Goal: Task Accomplishment & Management: Manage account settings

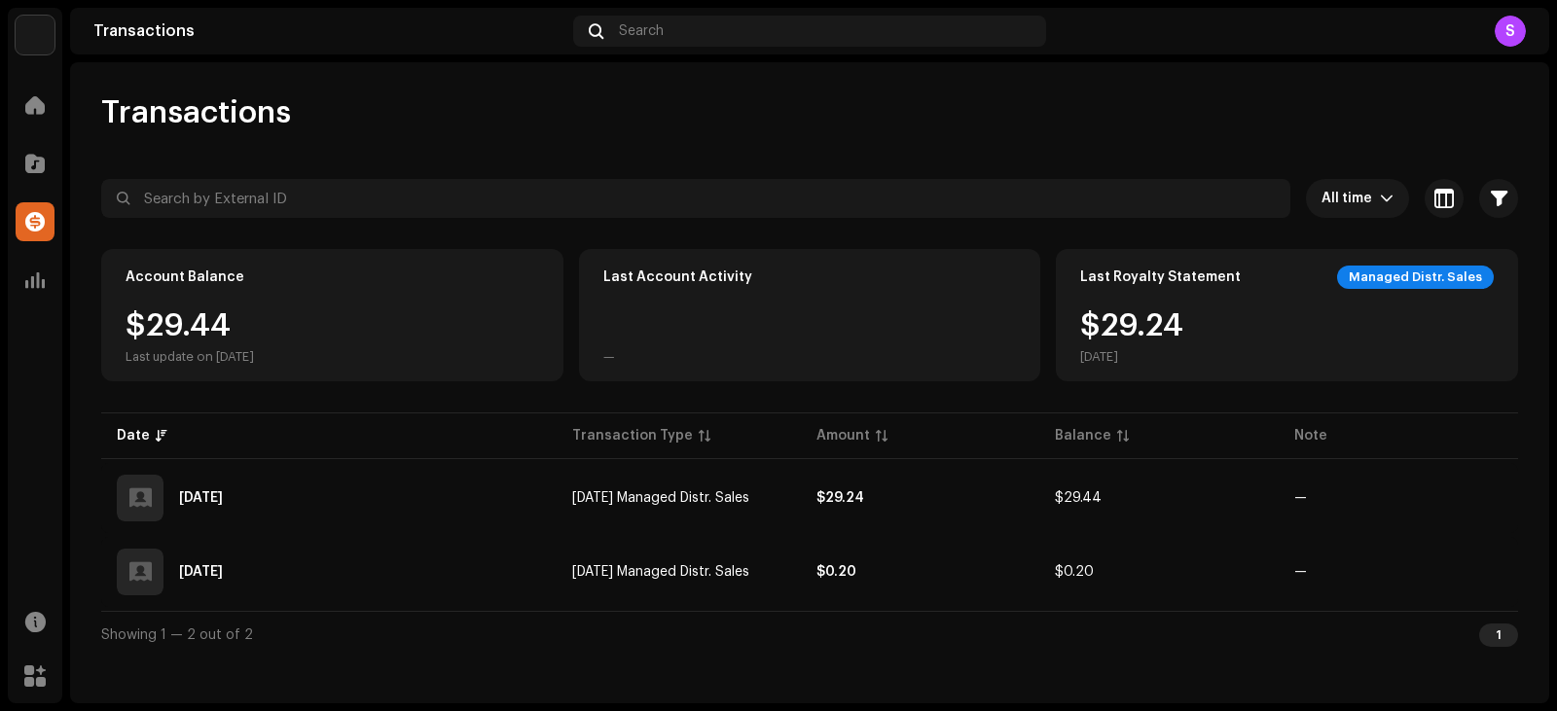
click at [67, 109] on div "Setup Music Home Catalog Transactions Analytics Resources Marketplace Transacti…" at bounding box center [778, 355] width 1557 height 711
click at [37, 113] on span at bounding box center [34, 105] width 19 height 16
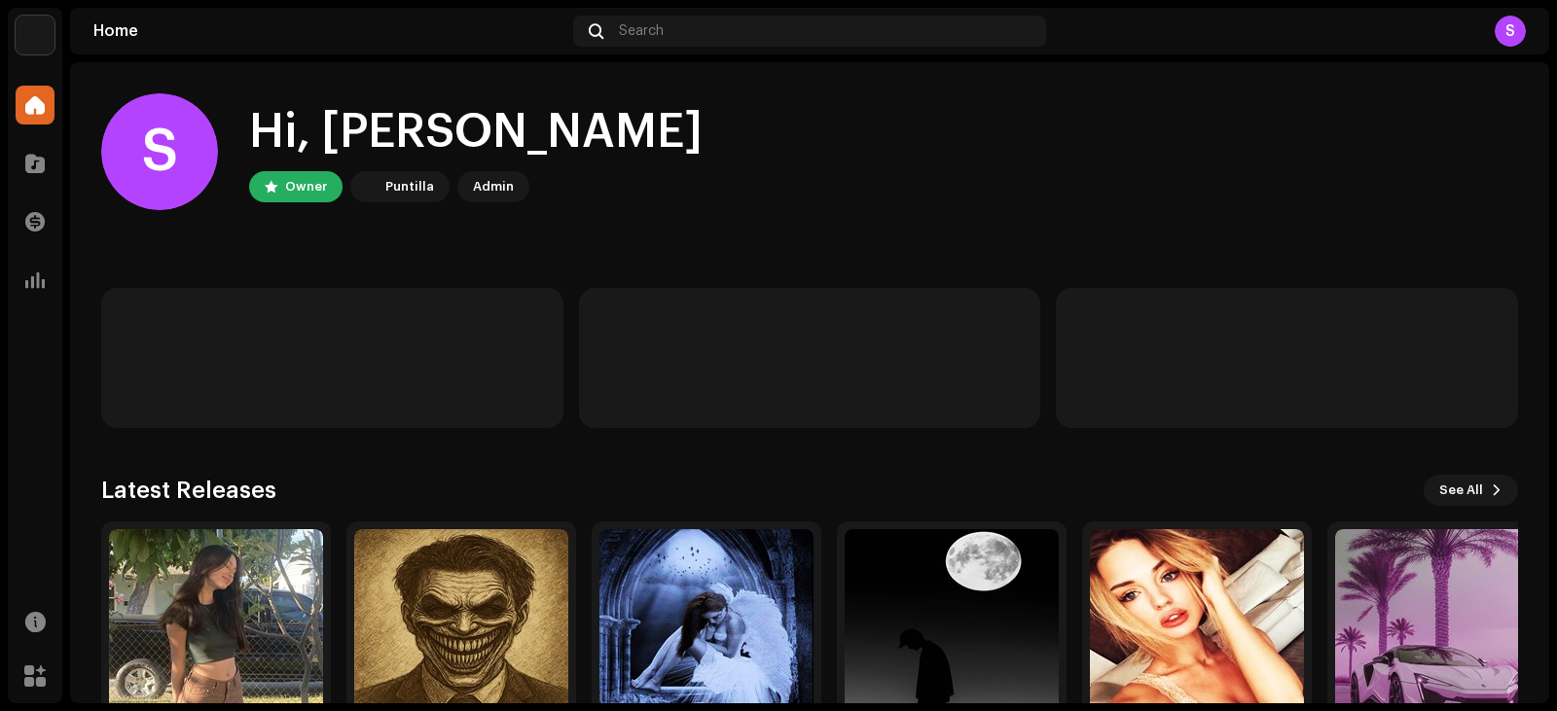
click at [705, 196] on div "S Hi, [PERSON_NAME] Owner Puntilla Admin" at bounding box center [809, 151] width 1417 height 117
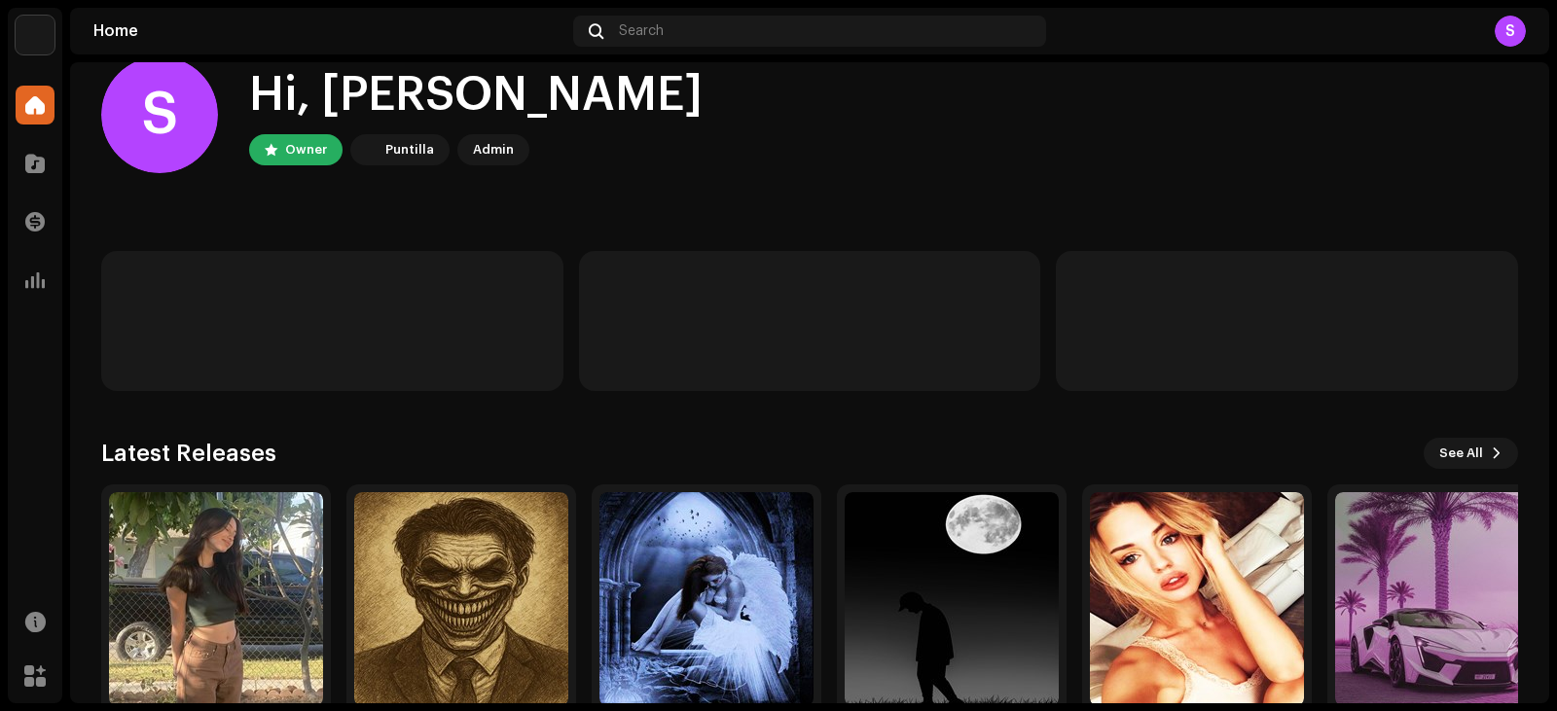
scroll to position [128, 0]
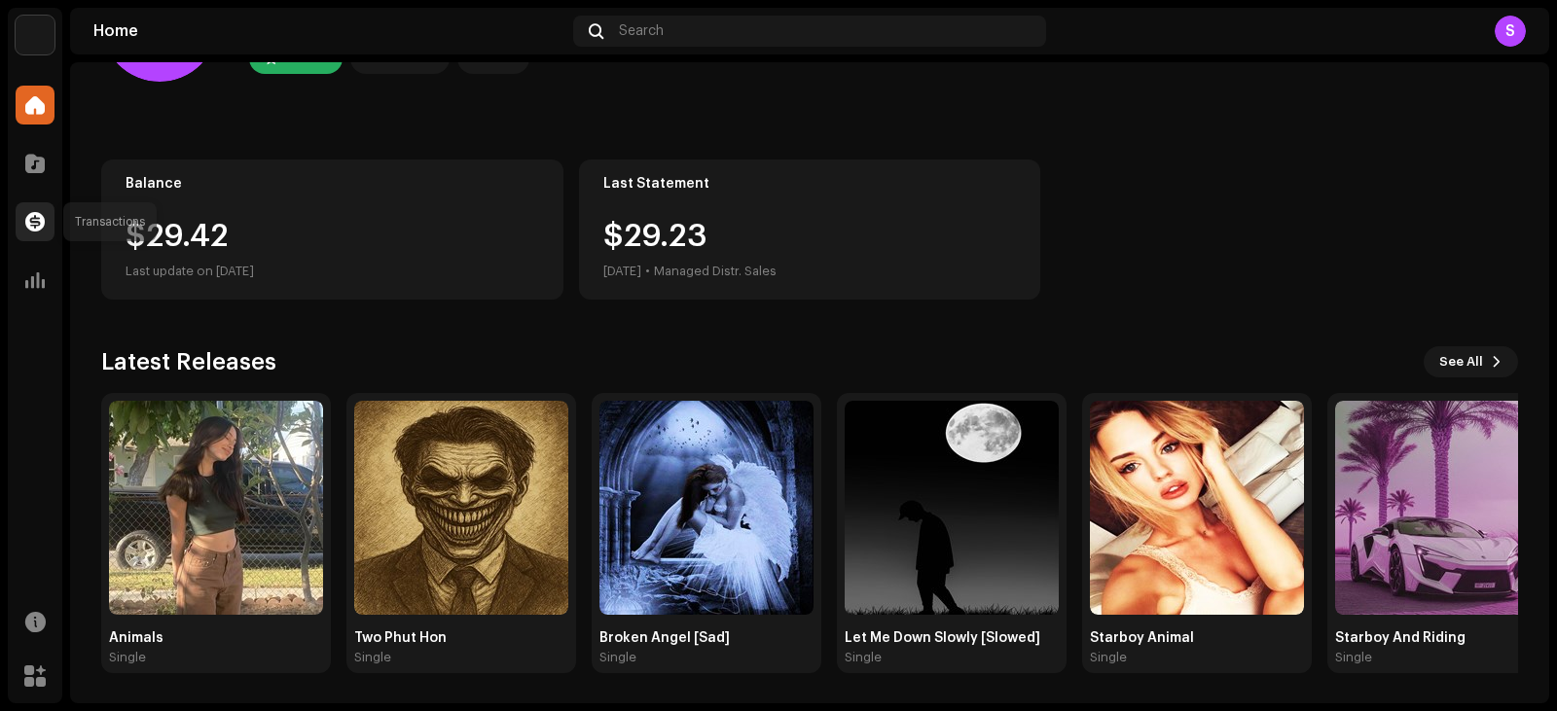
click at [39, 214] on span at bounding box center [34, 222] width 19 height 16
